Goal: Task Accomplishment & Management: Manage account settings

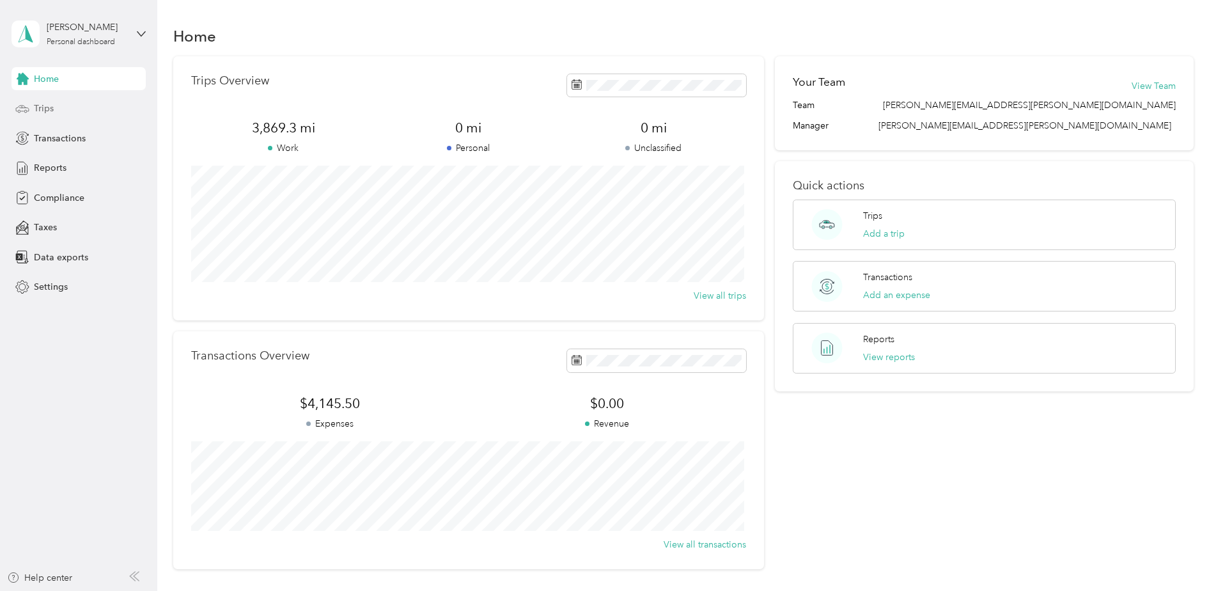
click at [47, 110] on span "Trips" at bounding box center [44, 108] width 20 height 13
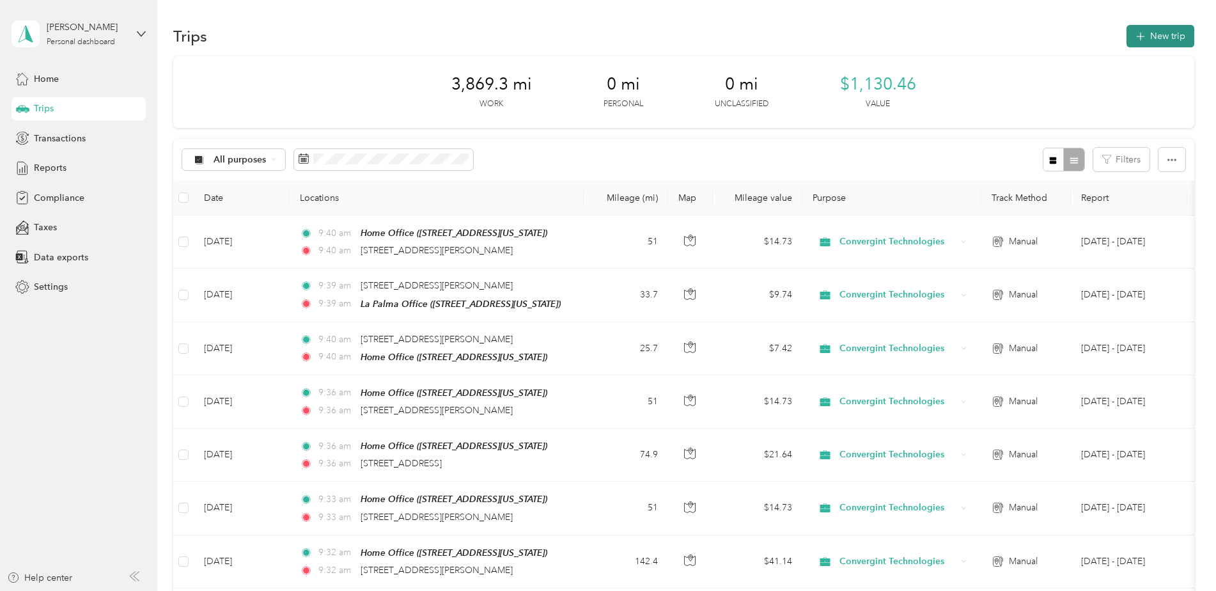
click at [1158, 35] on button "New trip" at bounding box center [1161, 36] width 68 height 22
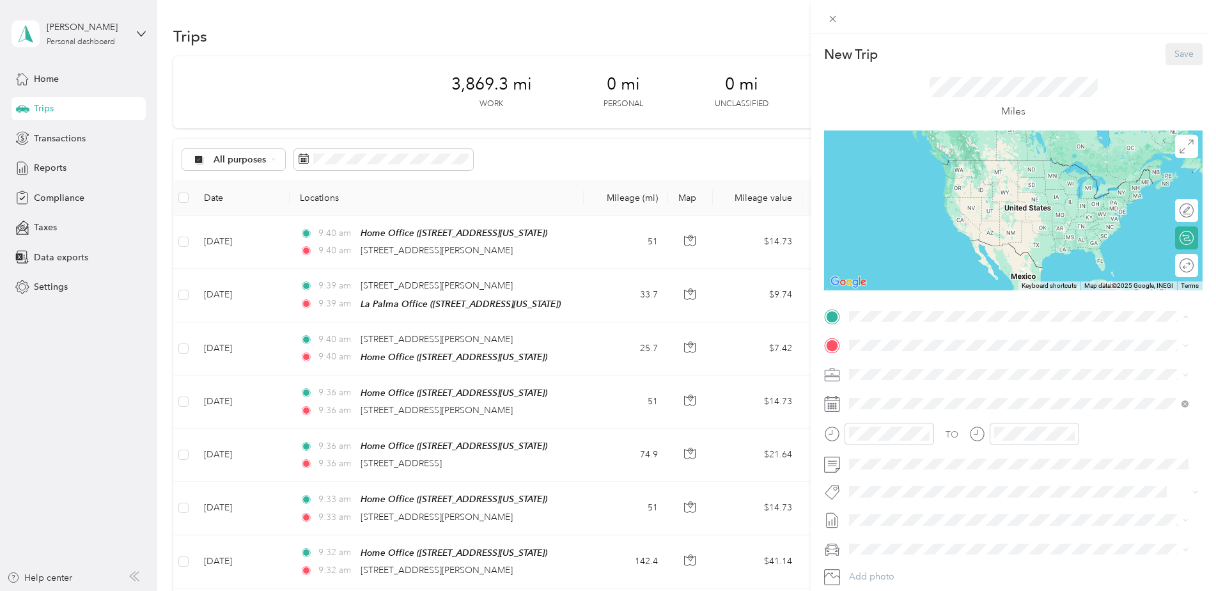
click at [911, 377] on span "[STREET_ADDRESS][US_STATE]" at bounding box center [937, 381] width 128 height 11
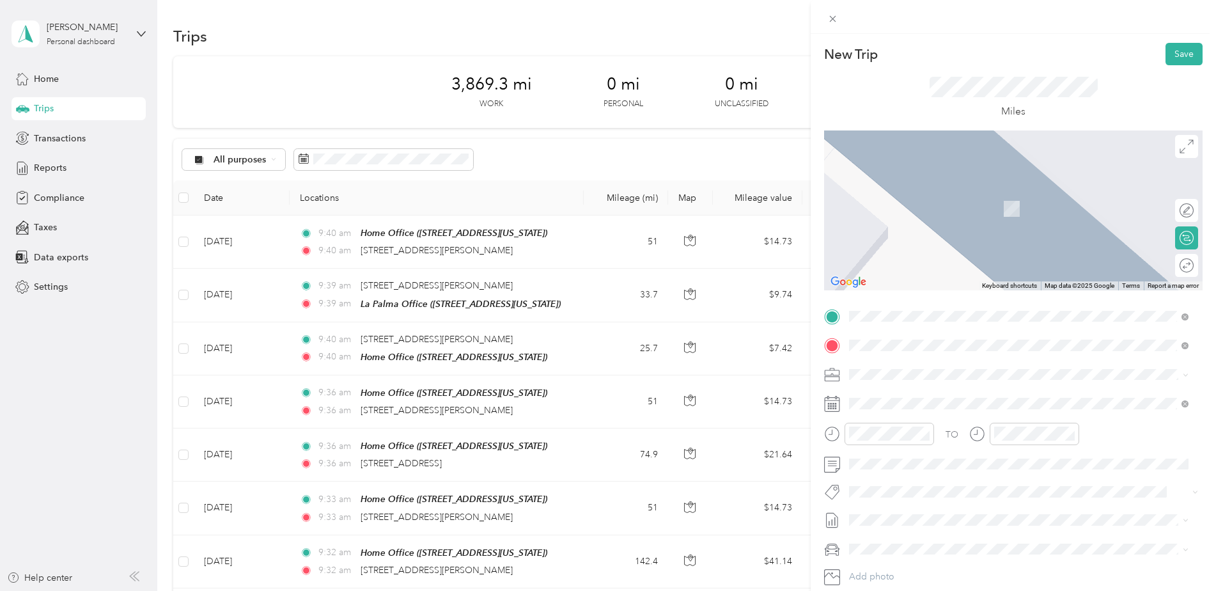
click at [927, 394] on span "[STREET_ADDRESS][PERSON_NAME][US_STATE]" at bounding box center [972, 392] width 199 height 12
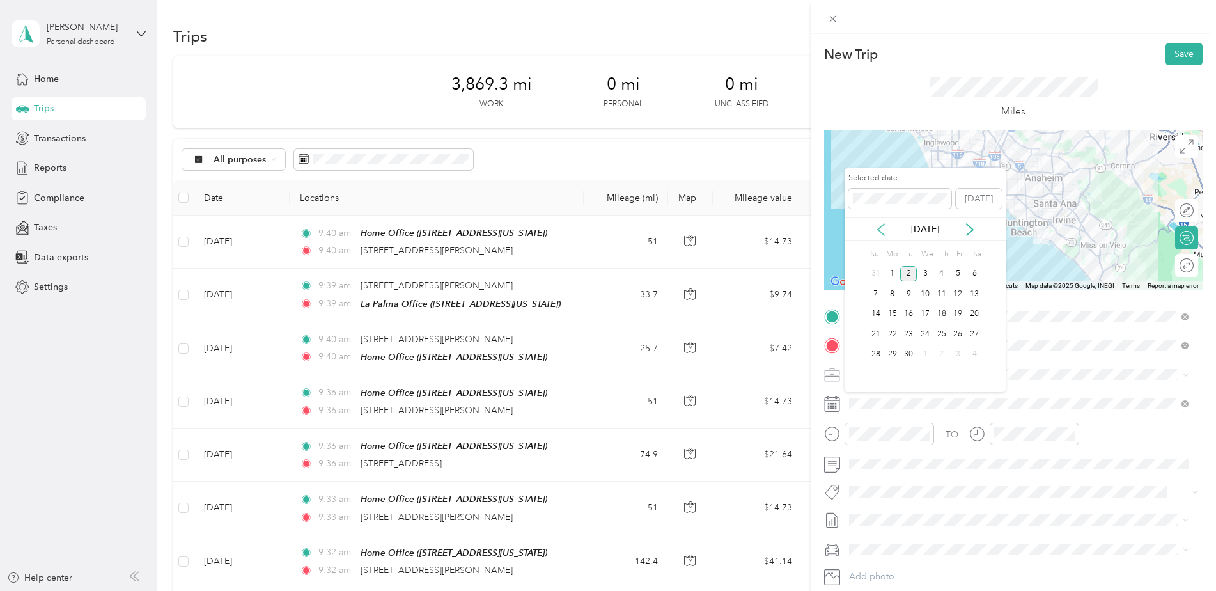
click at [882, 234] on icon at bounding box center [881, 229] width 13 height 13
click at [925, 354] on div "27" at bounding box center [925, 355] width 17 height 16
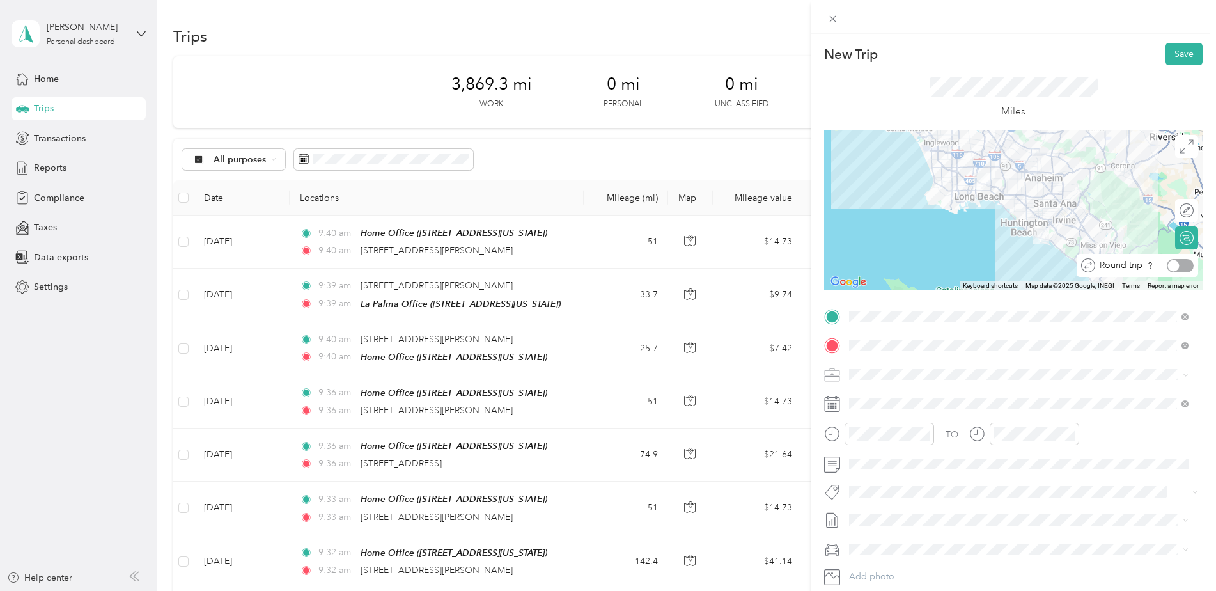
click at [1175, 263] on div at bounding box center [1180, 265] width 27 height 13
click at [1175, 58] on button "Save" at bounding box center [1184, 54] width 37 height 22
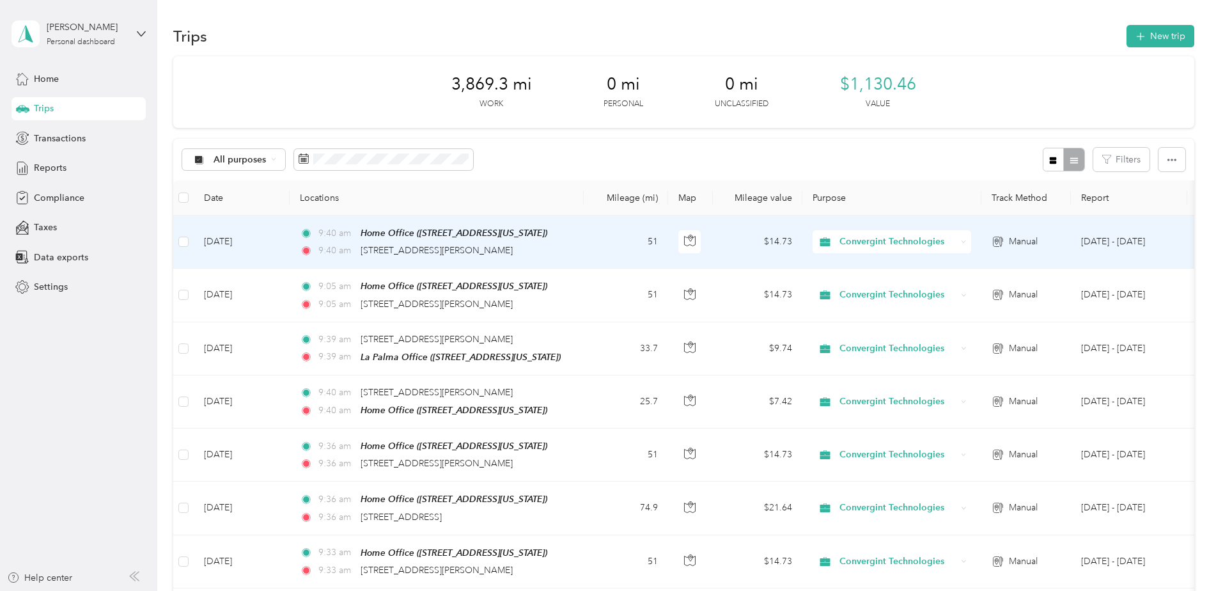
click at [235, 240] on td "[DATE]" at bounding box center [242, 241] width 96 height 53
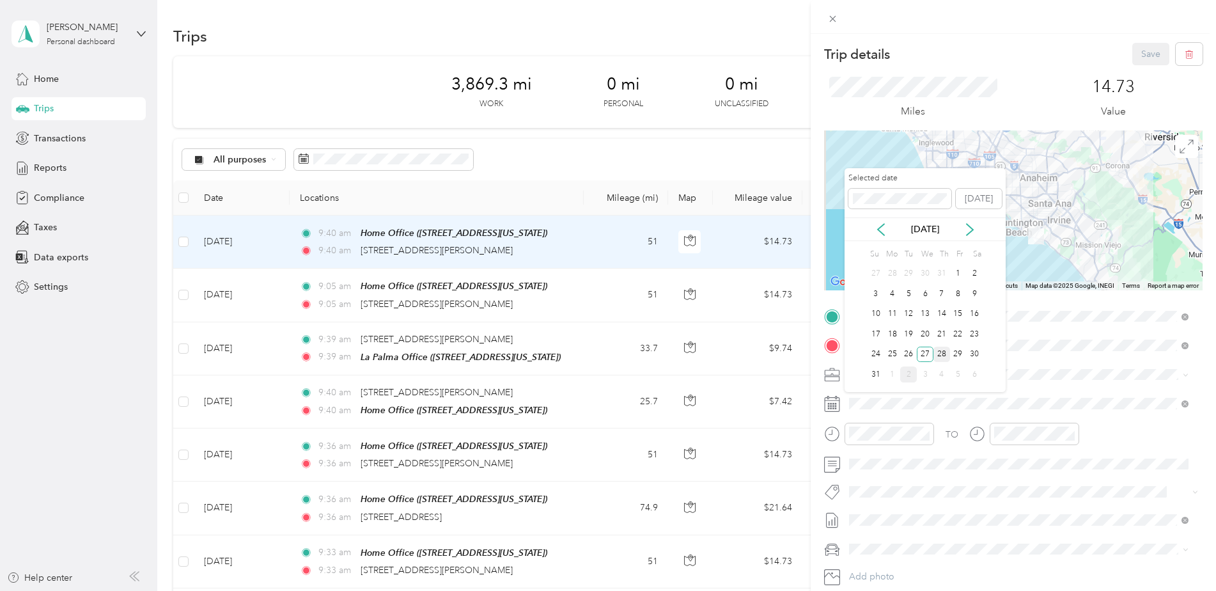
click at [943, 352] on div "28" at bounding box center [941, 355] width 17 height 16
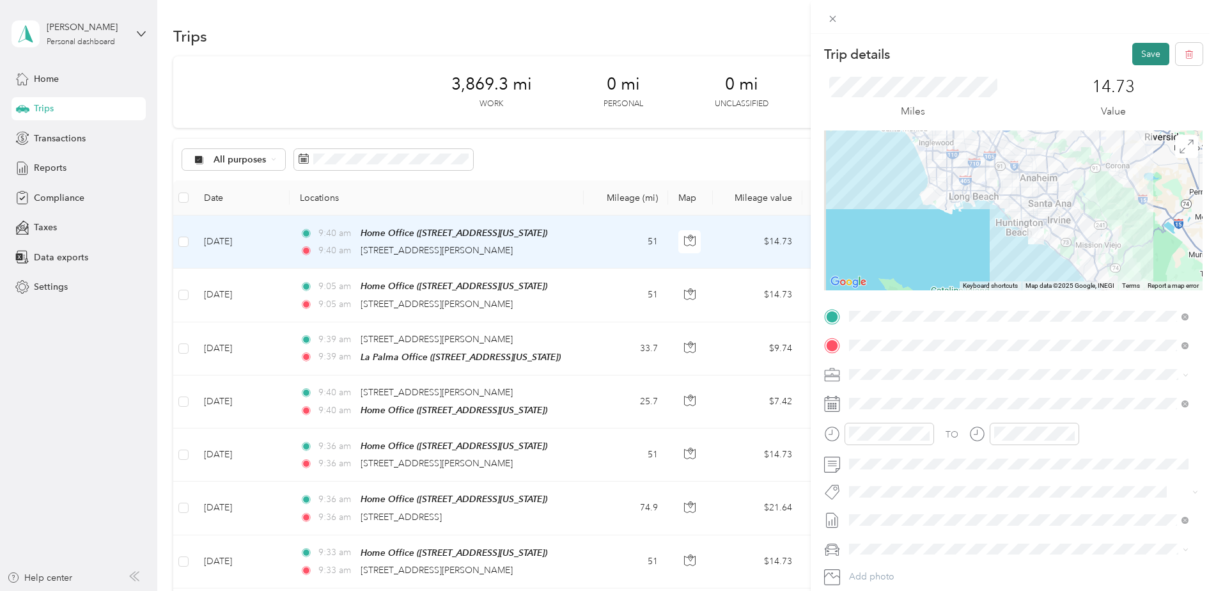
click at [1137, 52] on button "Save" at bounding box center [1150, 54] width 37 height 22
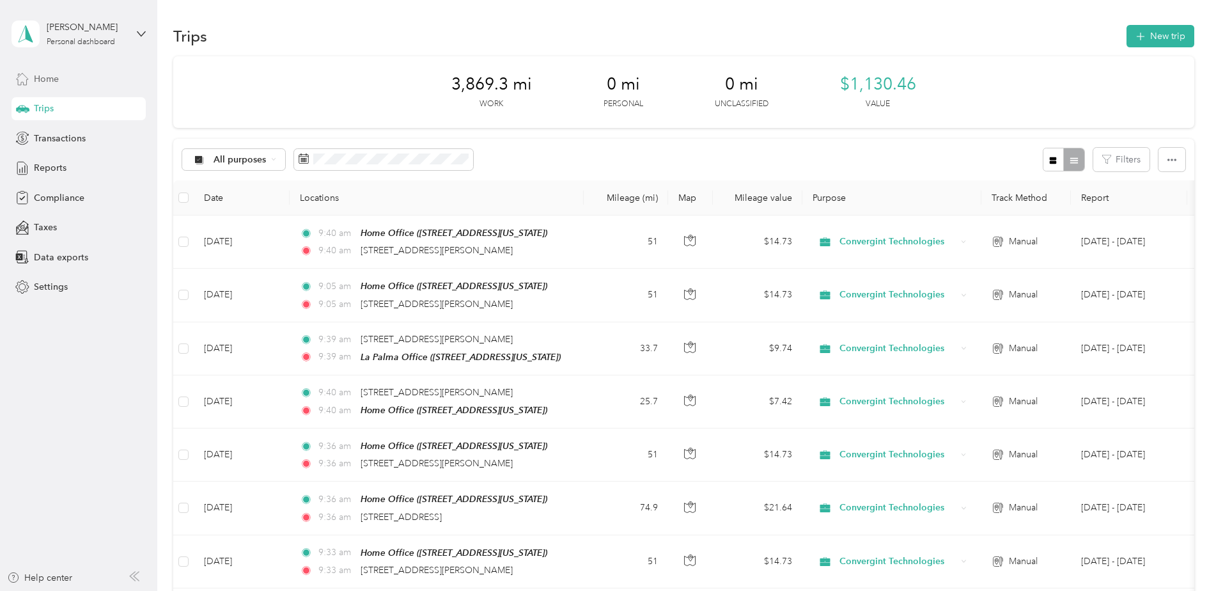
click at [50, 80] on span "Home" at bounding box center [46, 78] width 25 height 13
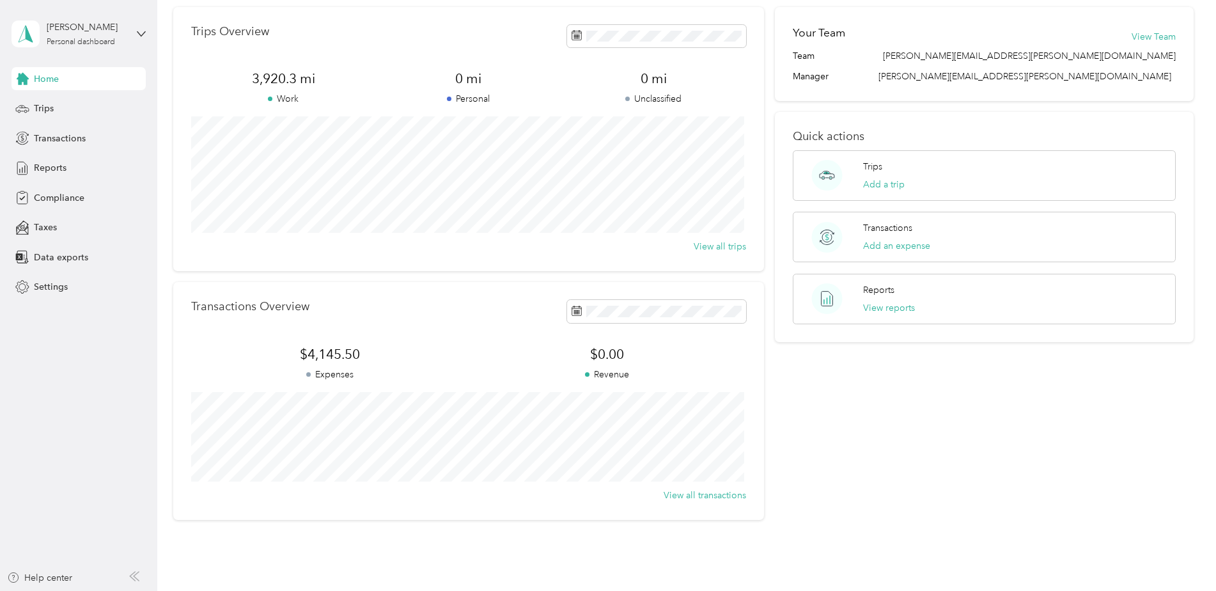
scroll to position [110, 0]
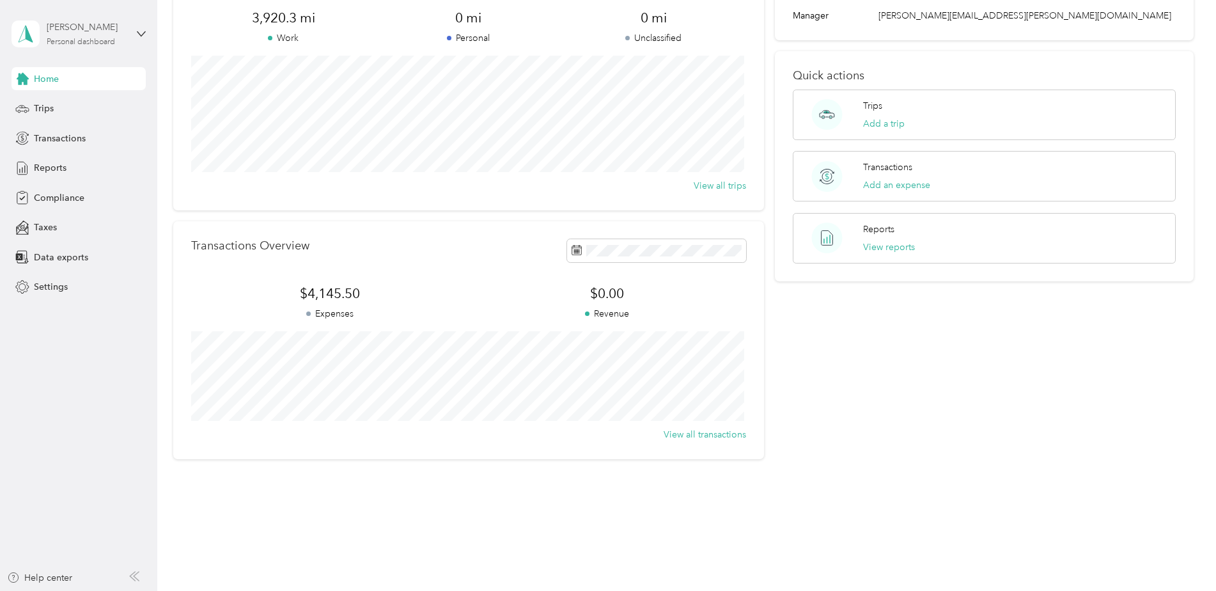
click at [65, 31] on div "[PERSON_NAME]" at bounding box center [87, 26] width 80 height 13
click at [48, 29] on div "[PERSON_NAME]" at bounding box center [87, 26] width 80 height 13
click at [888, 242] on button "View reports" at bounding box center [889, 246] width 52 height 13
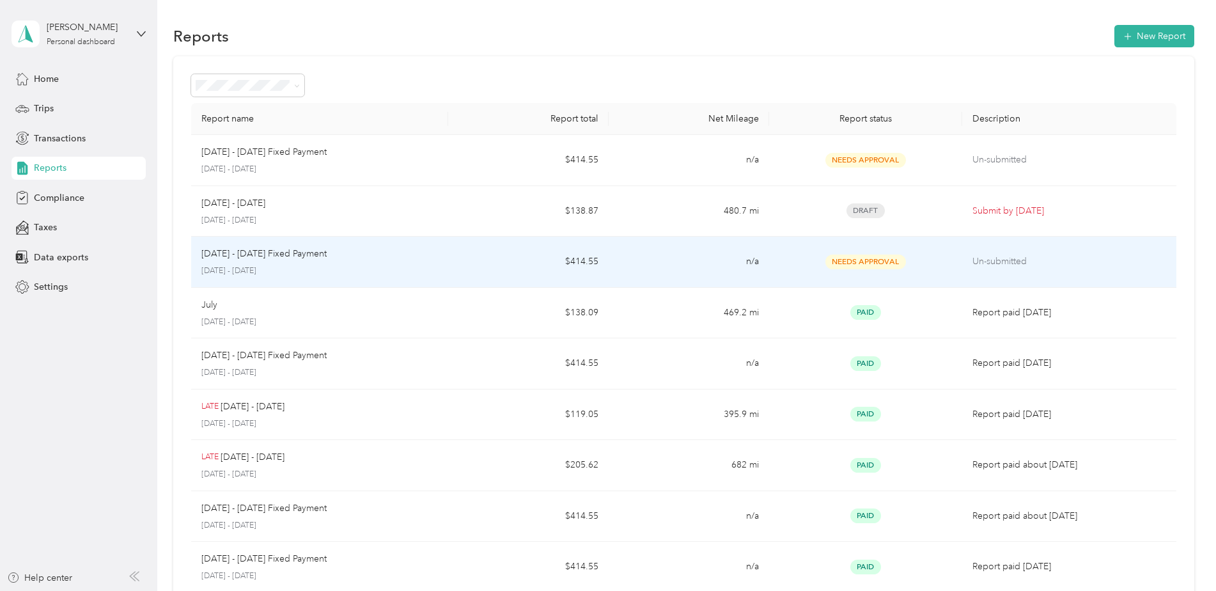
click at [1011, 260] on p "Un-submitted" at bounding box center [1069, 261] width 194 height 14
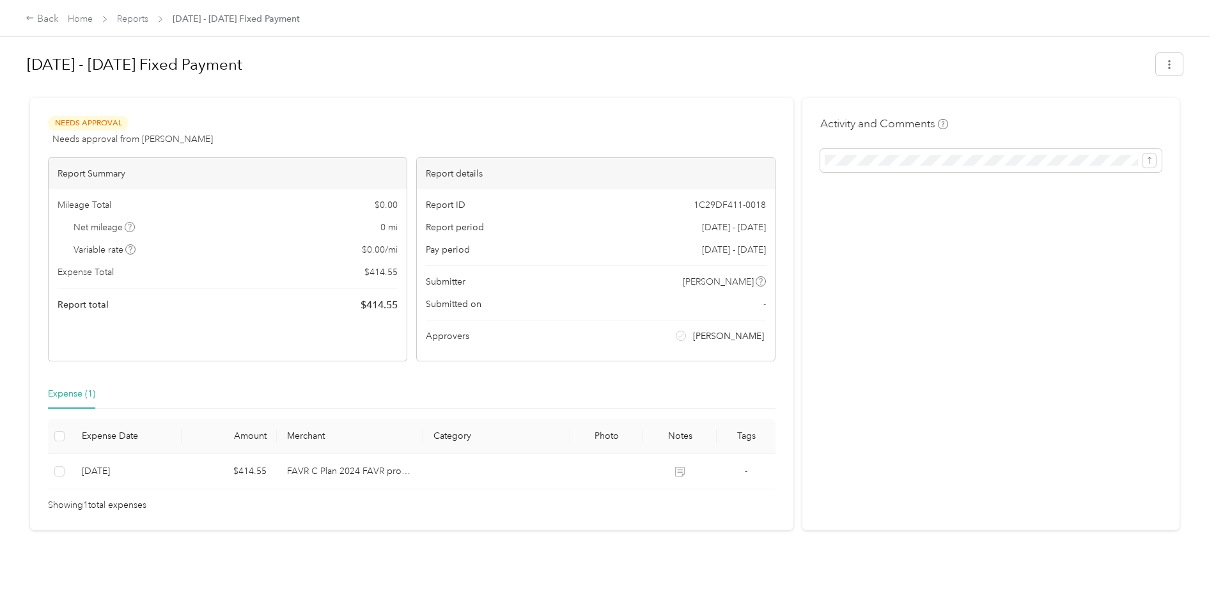
scroll to position [16, 0]
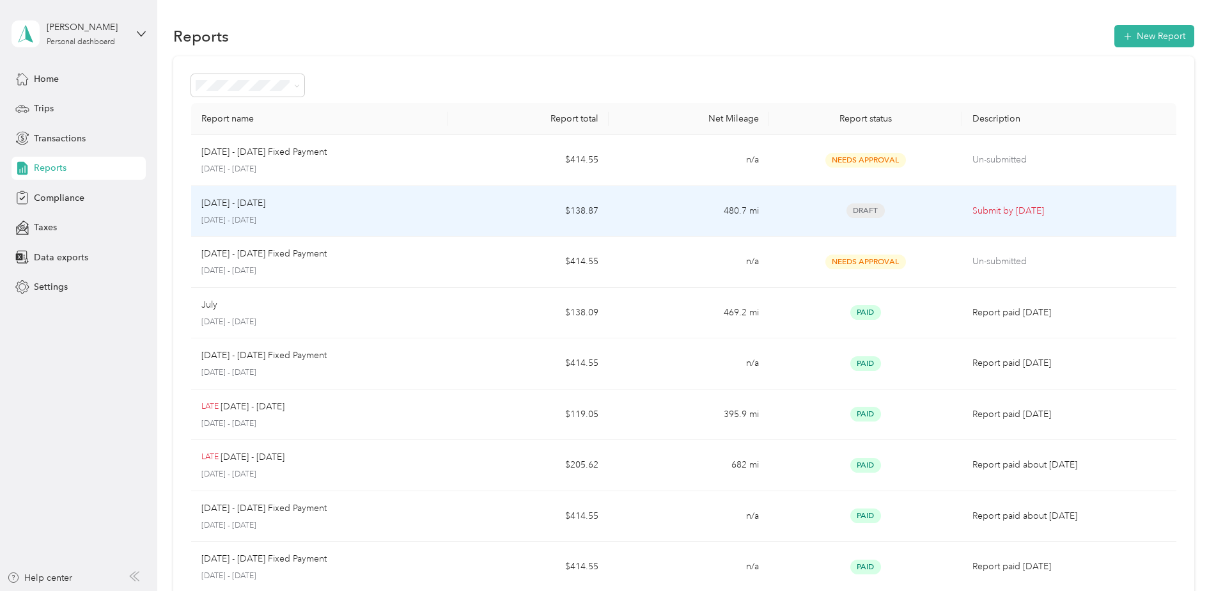
click at [988, 207] on p "Submit by [DATE]" at bounding box center [1069, 211] width 194 height 14
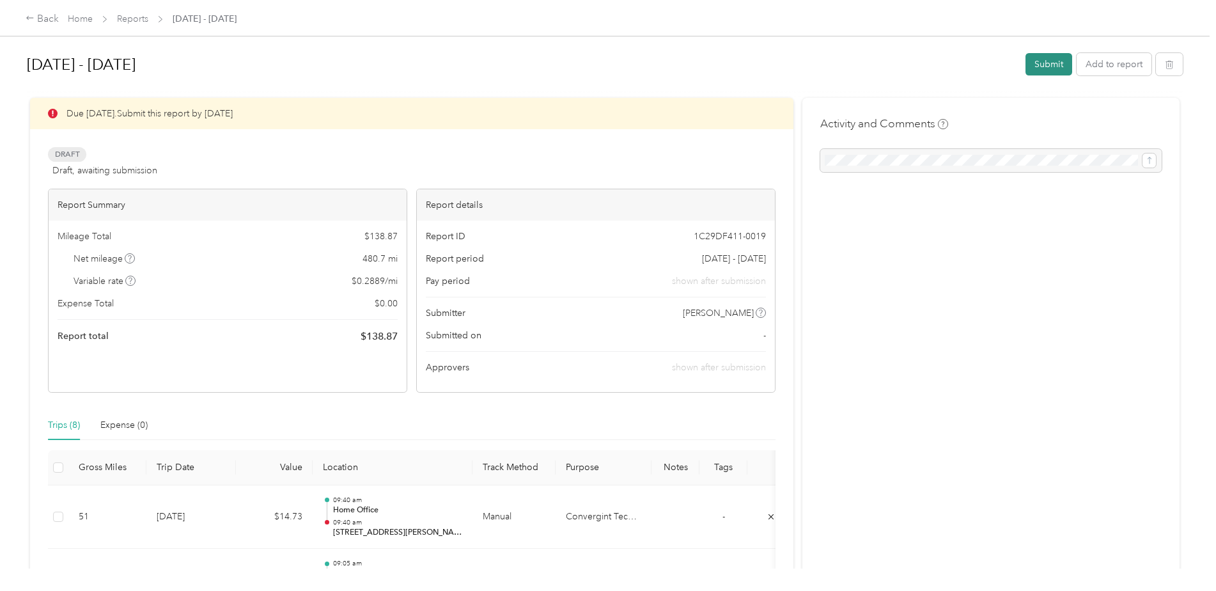
click at [1047, 67] on button "Submit" at bounding box center [1049, 64] width 47 height 22
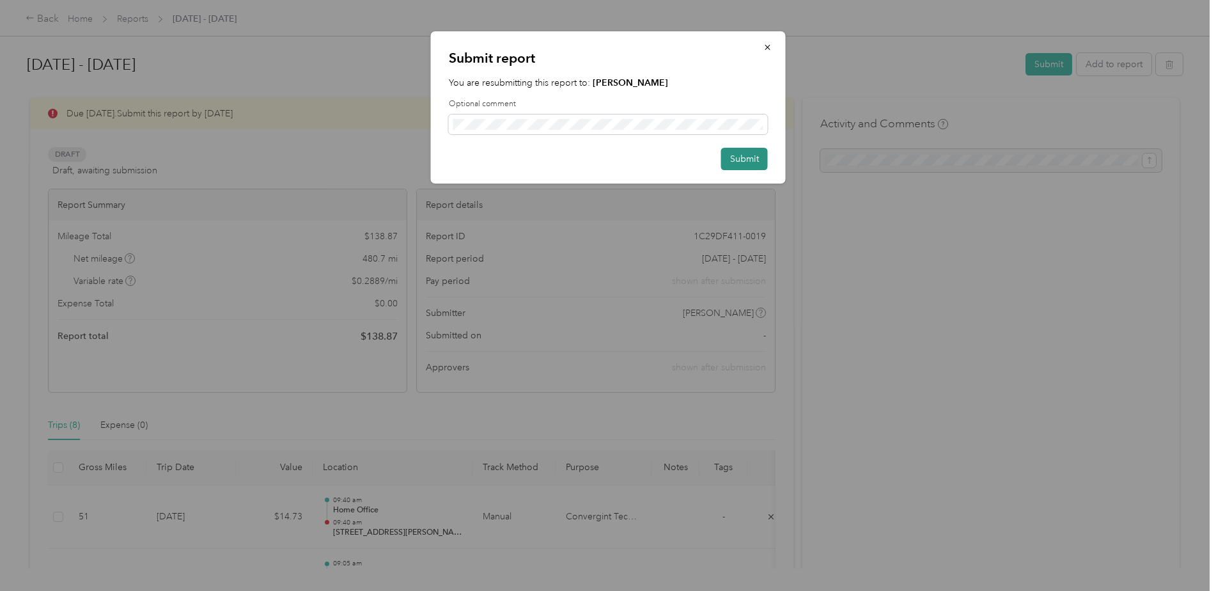
click at [737, 159] on button "Submit" at bounding box center [744, 159] width 47 height 22
